Goal: Find contact information: Find contact information

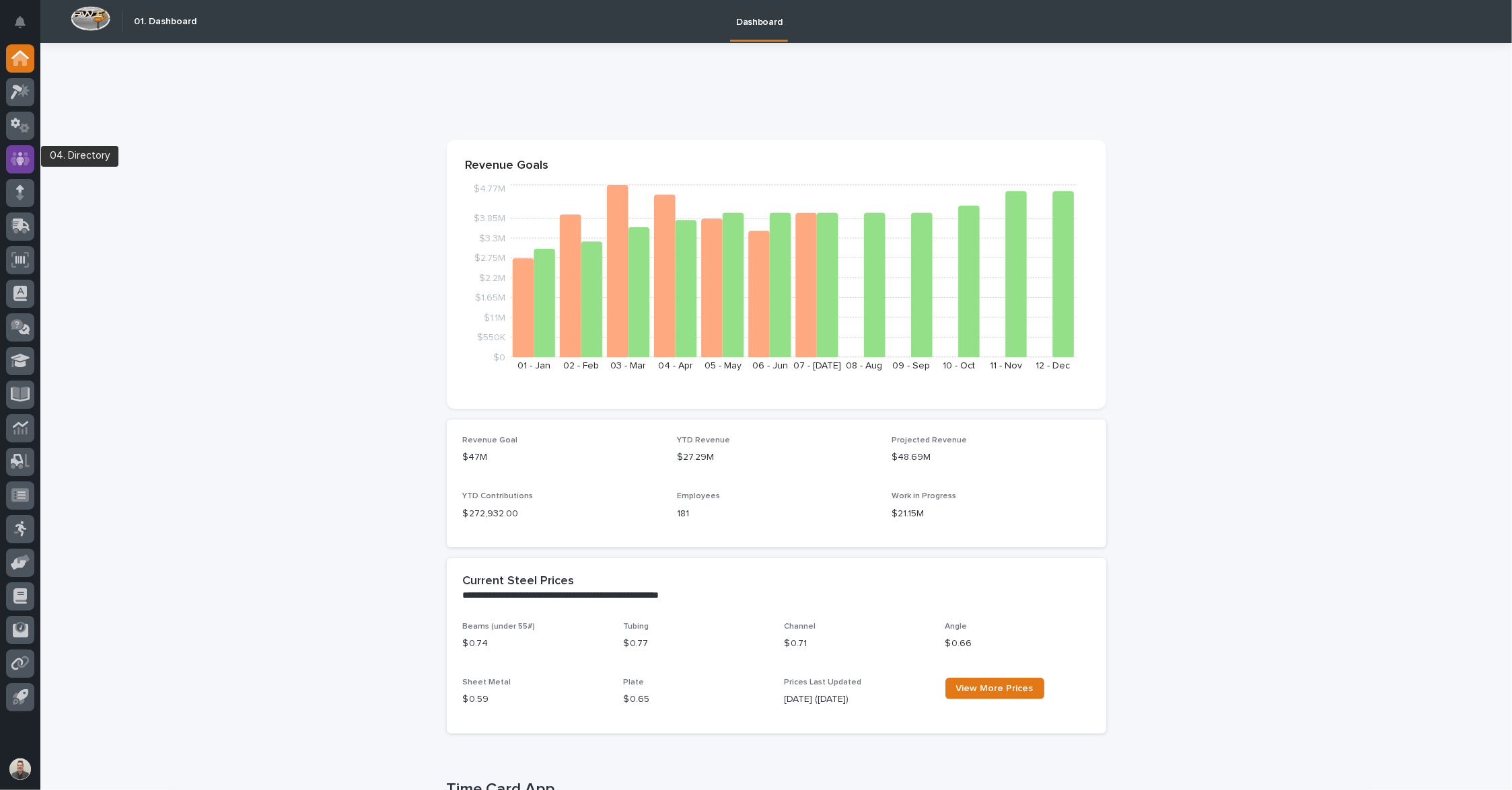
click at [25, 165] on icon at bounding box center [20, 159] width 19 height 13
click at [19, 157] on icon at bounding box center [20, 159] width 19 height 15
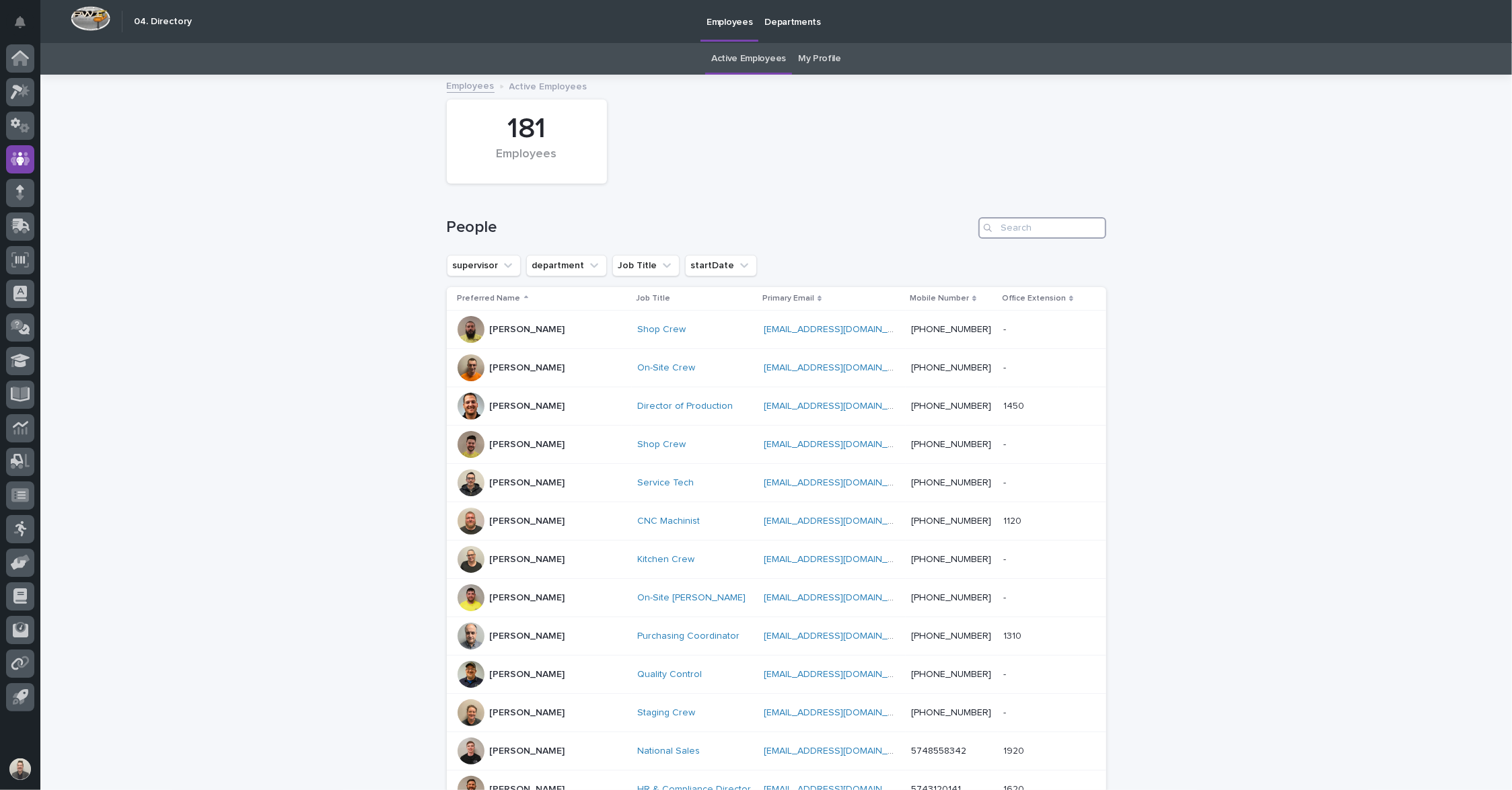
click at [1026, 239] on input "Search" at bounding box center [1042, 228] width 128 height 22
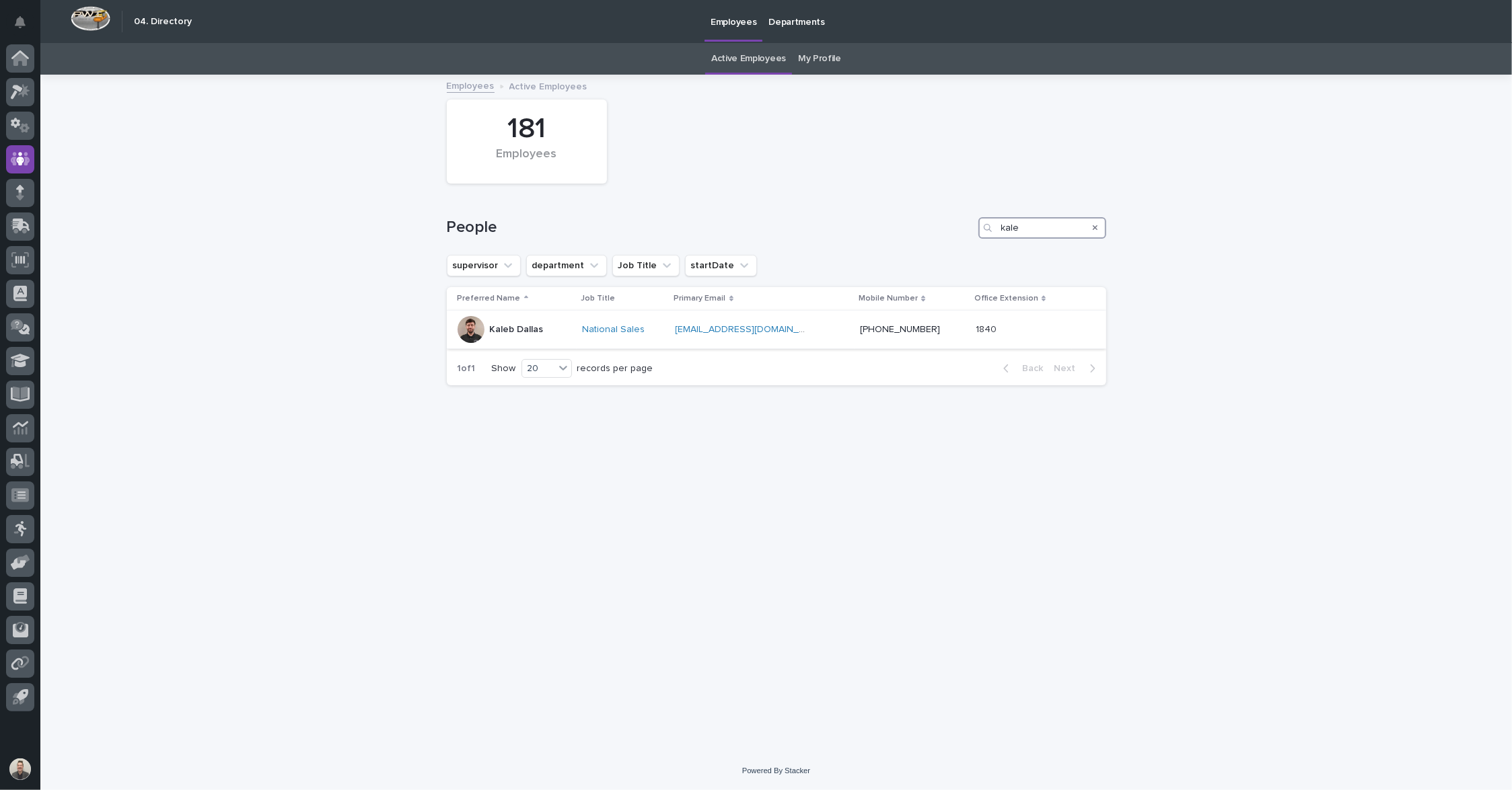
type input "kale"
click at [536, 335] on p "Kaleb Dallas" at bounding box center [517, 330] width 54 height 12
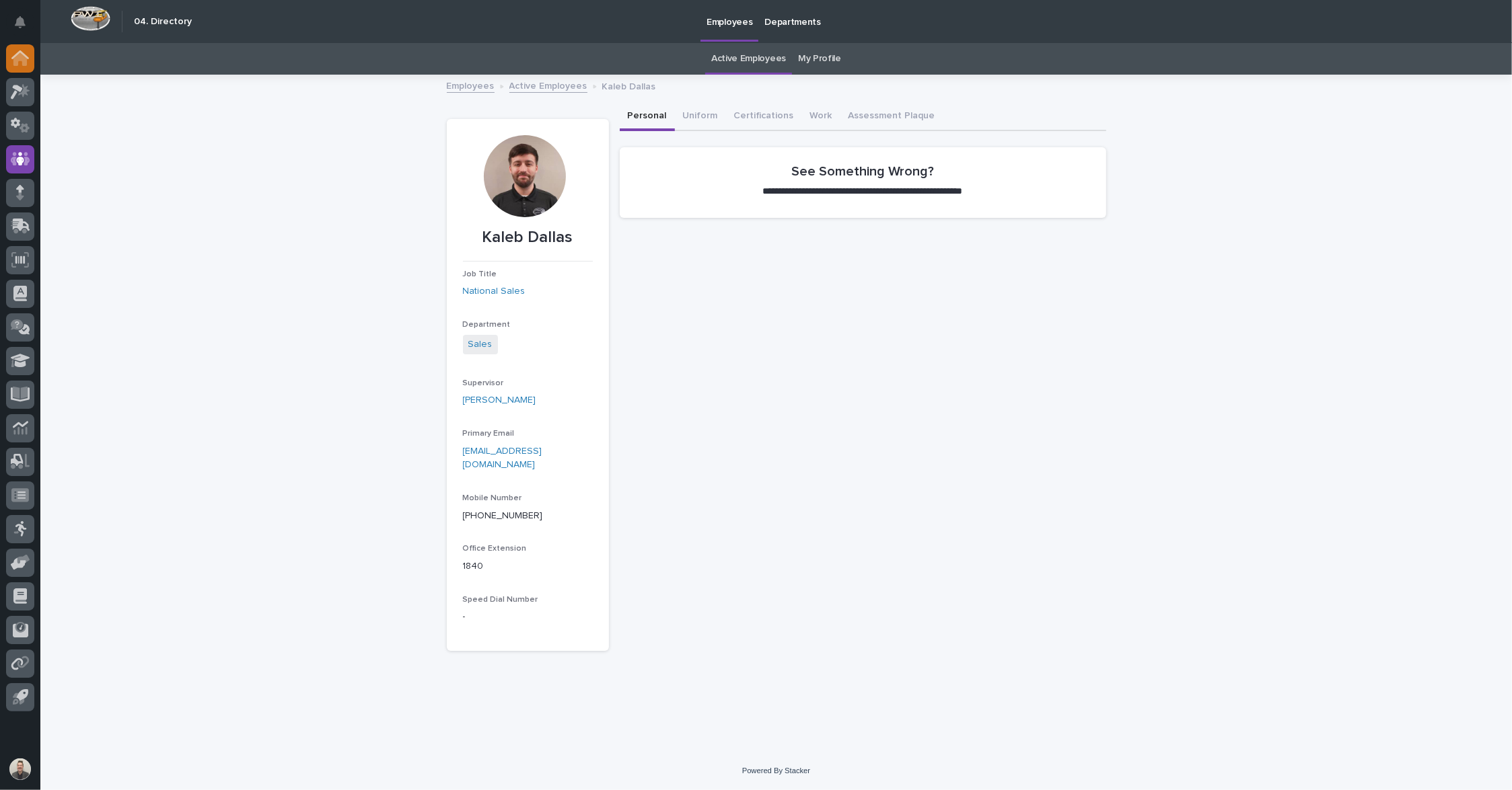
click at [24, 60] on icon at bounding box center [20, 59] width 13 height 13
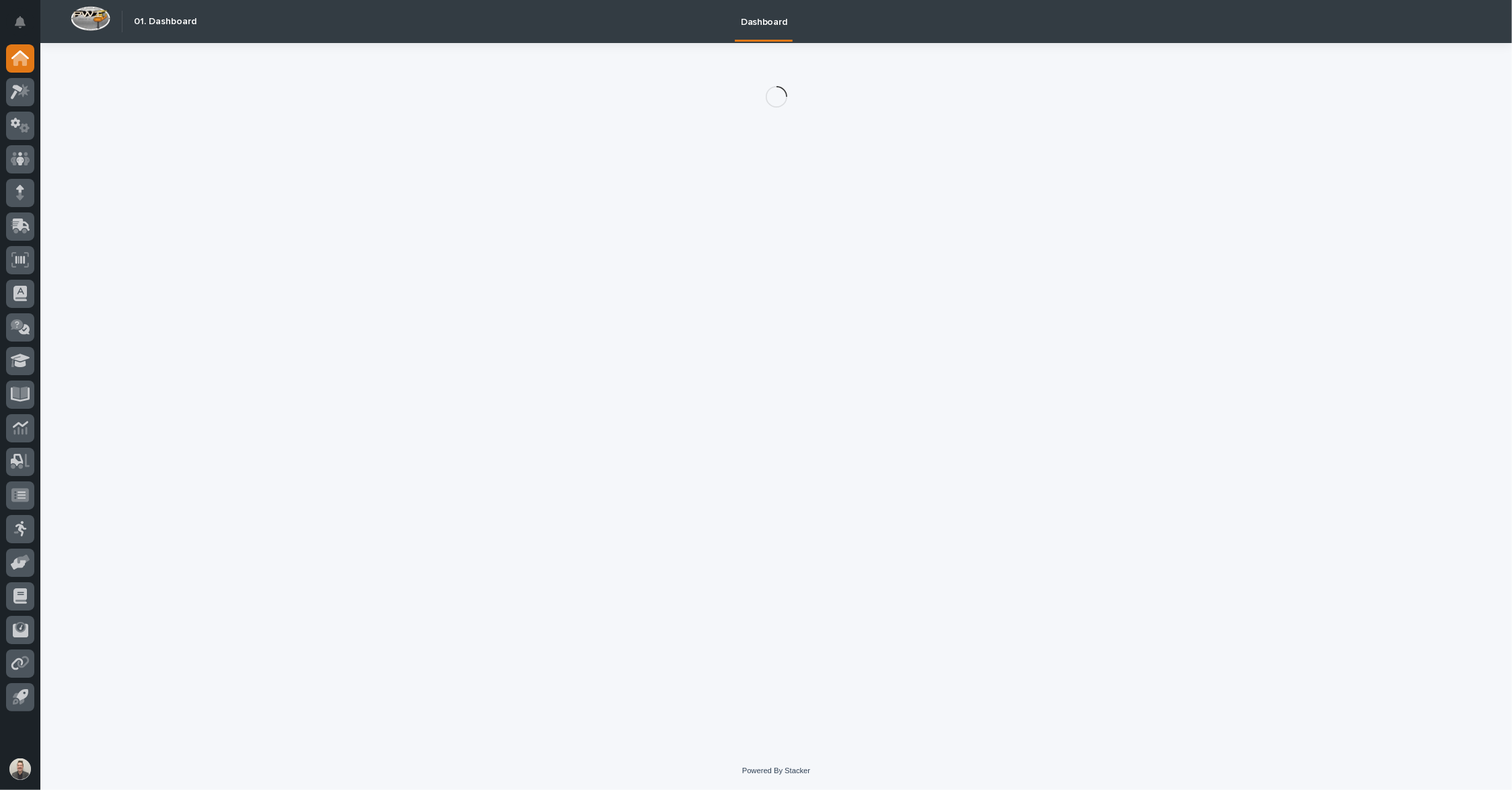
click at [24, 60] on icon at bounding box center [20, 59] width 13 height 13
